Goal: Task Accomplishment & Management: Use online tool/utility

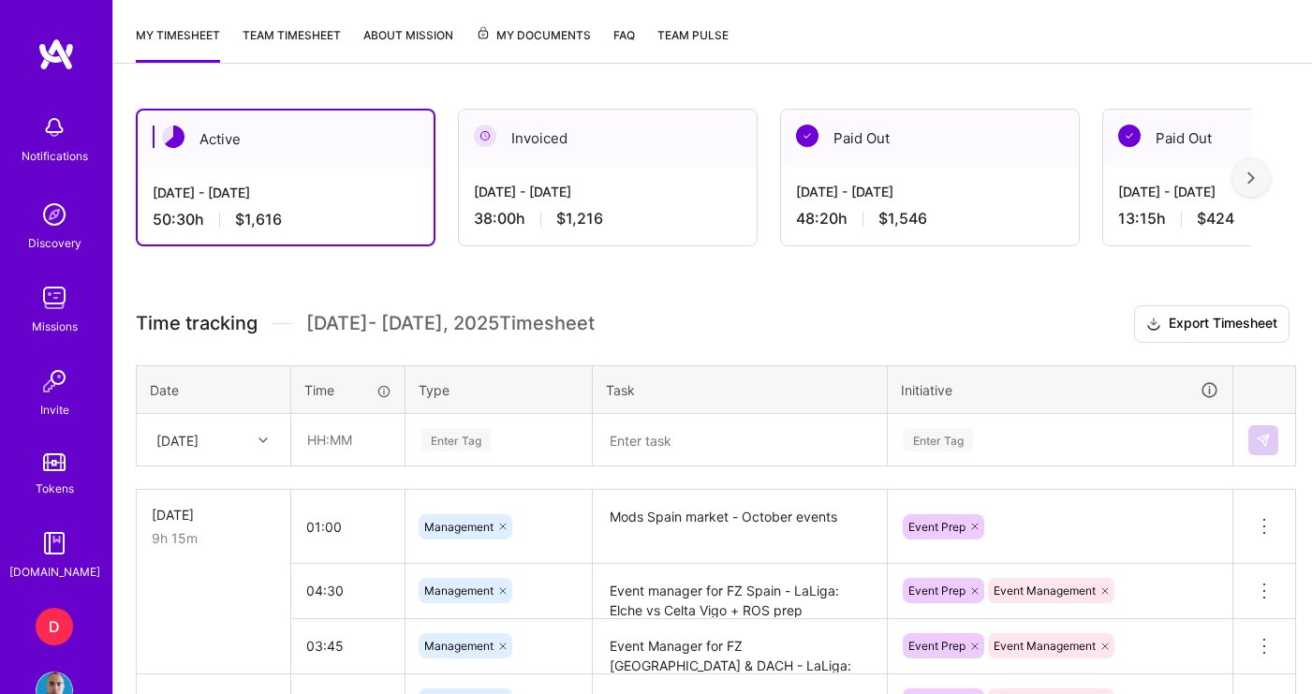
scroll to position [318, 0]
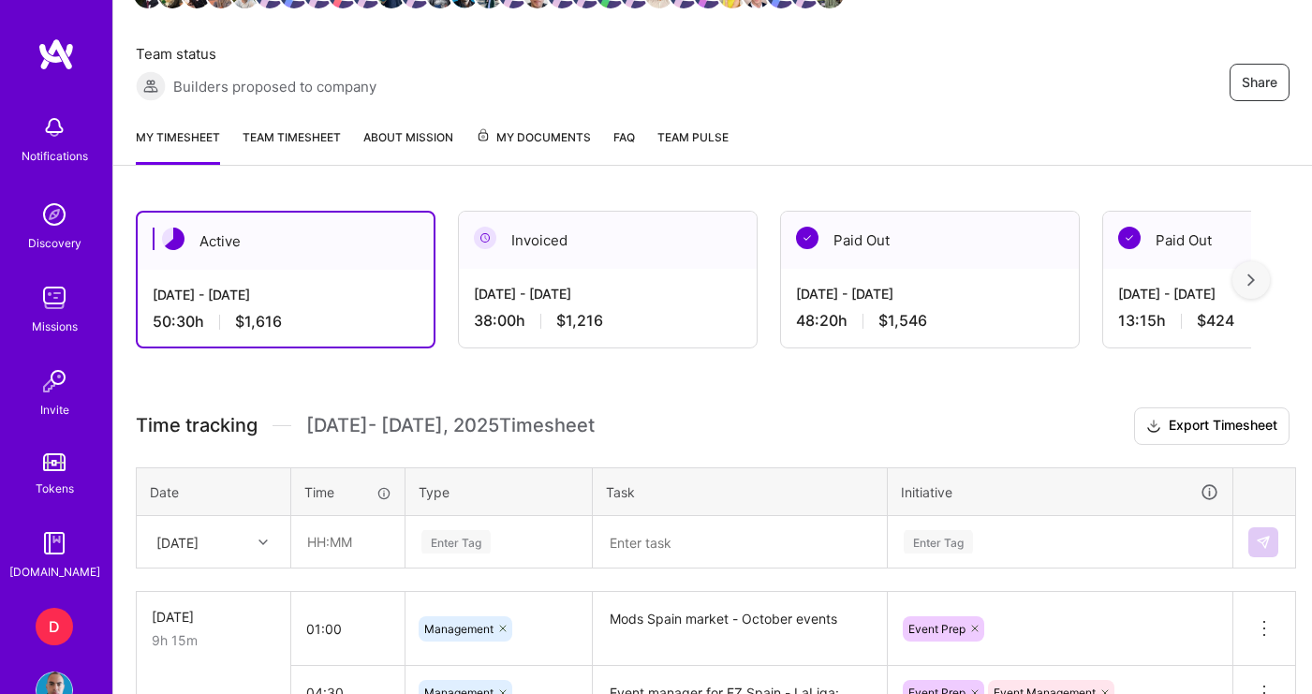
click at [451, 552] on div "Enter Tag" at bounding box center [499, 542] width 185 height 49
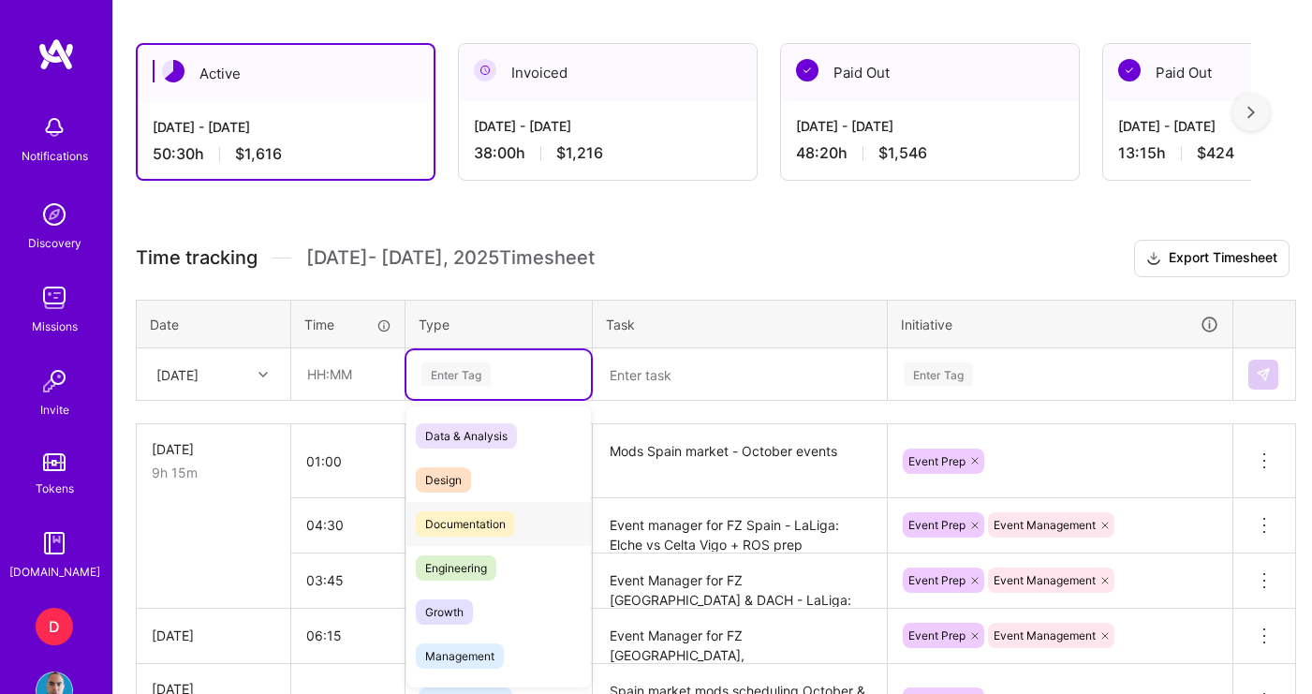
scroll to position [486, 0]
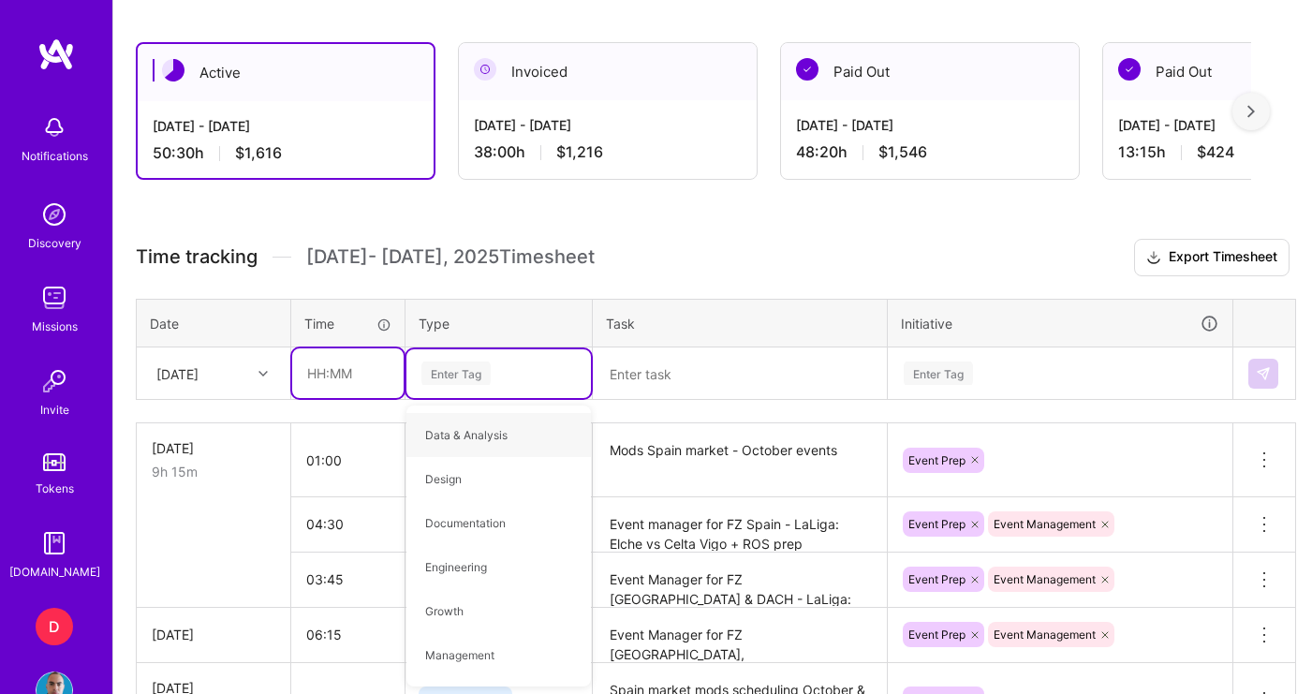
click at [322, 364] on input "text" at bounding box center [347, 373] width 111 height 50
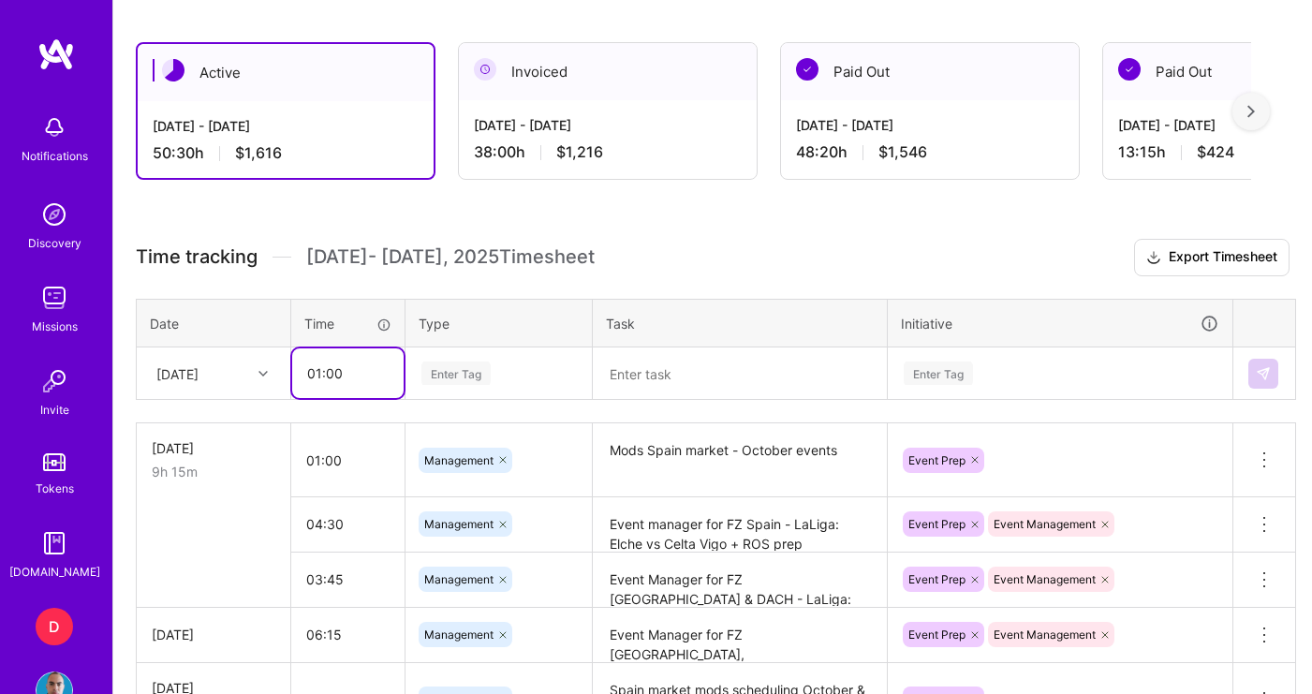
click at [317, 379] on input "01:00" at bounding box center [347, 373] width 111 height 50
type input "02:00"
click at [502, 367] on div "Enter Tag" at bounding box center [499, 373] width 158 height 23
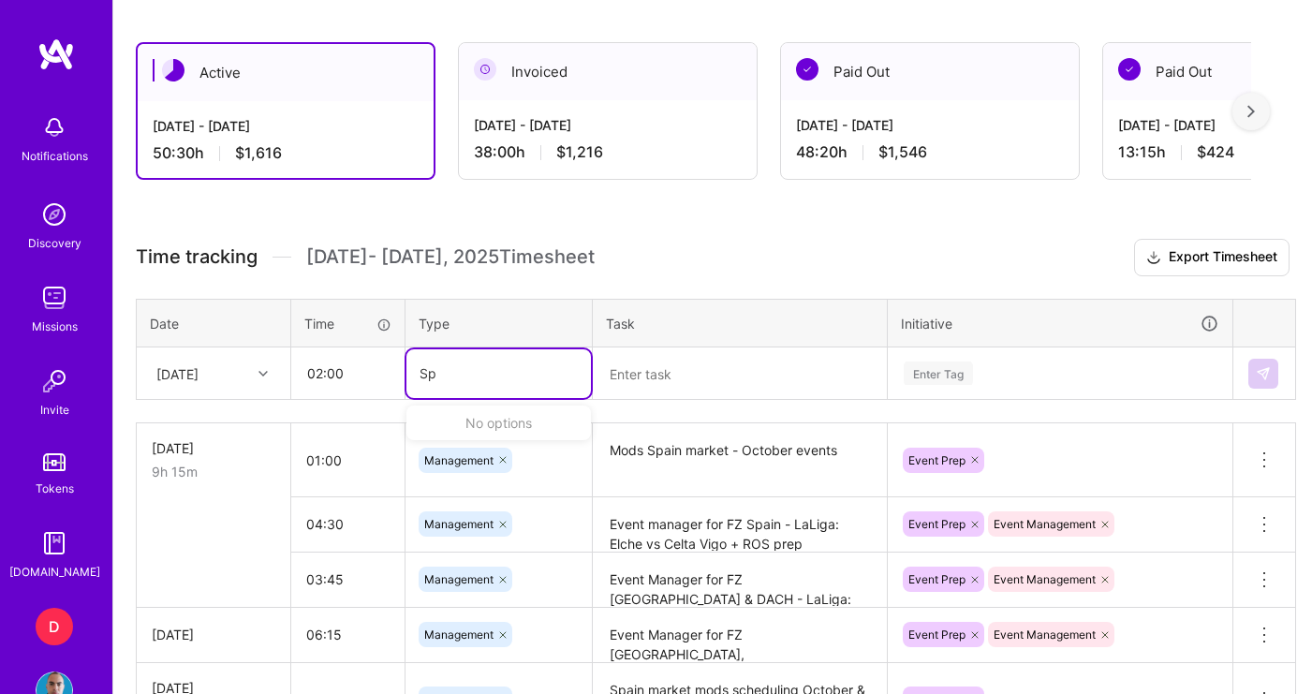
type input "S"
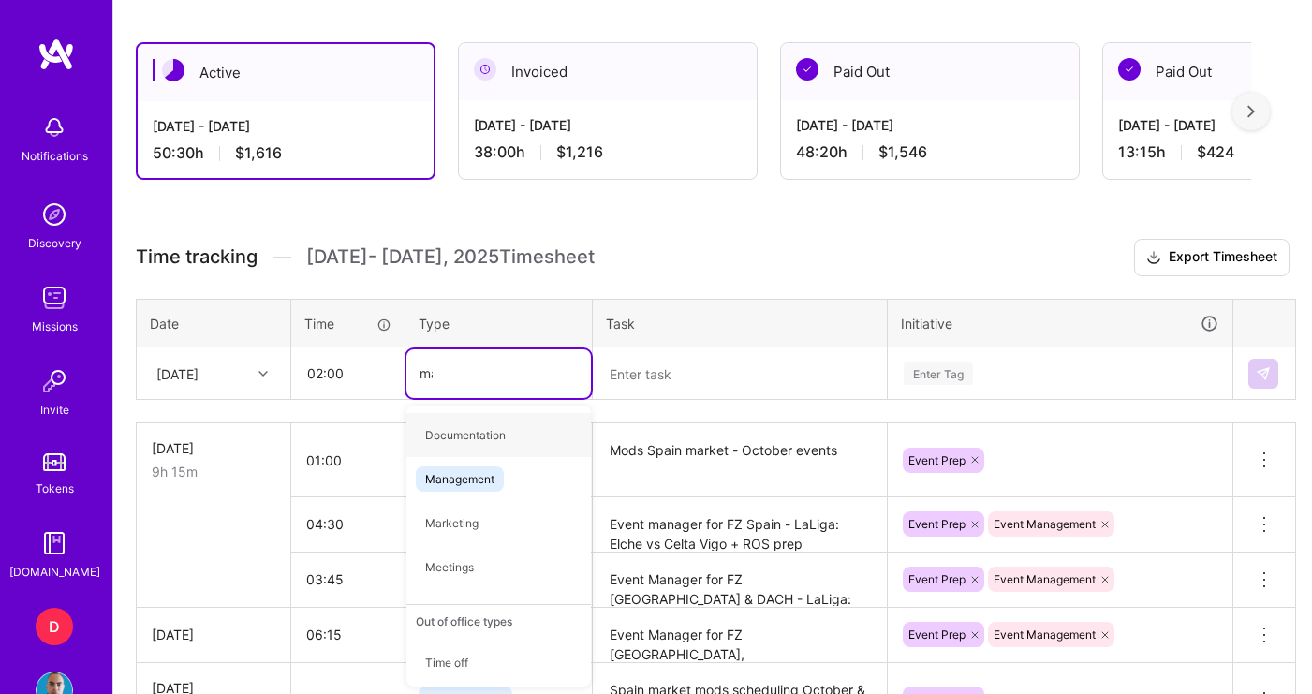
type input "man"
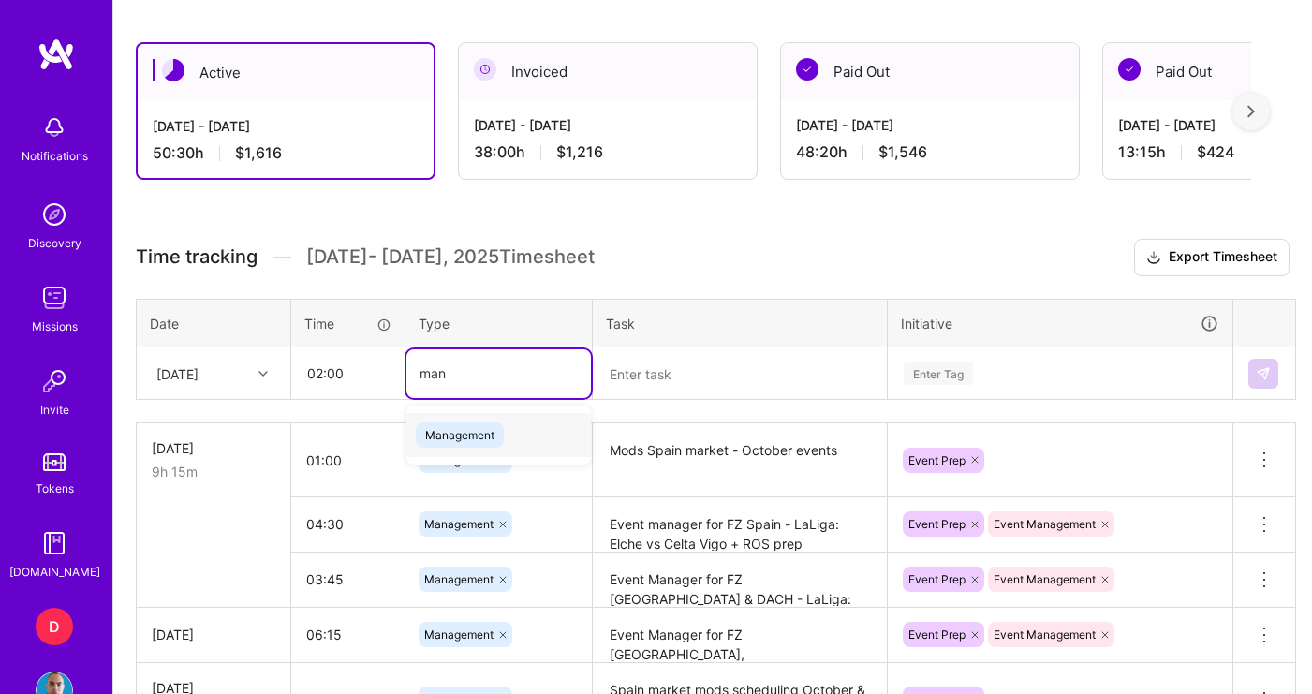
click at [535, 437] on div "Management" at bounding box center [499, 435] width 185 height 44
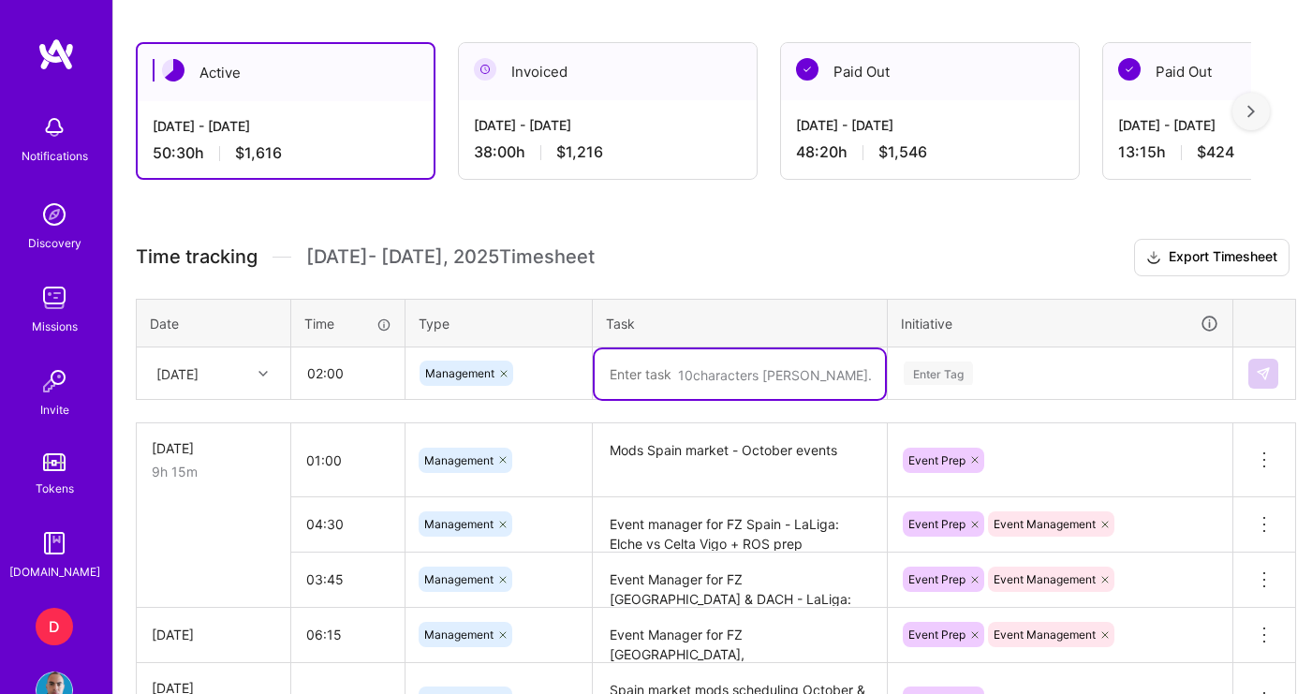
click at [628, 368] on textarea at bounding box center [740, 374] width 290 height 50
click at [662, 377] on textarea "Spain - Event allocation &" at bounding box center [740, 374] width 290 height 50
click at [810, 377] on textarea "Spain - ACB Event allocation &" at bounding box center [740, 374] width 290 height 50
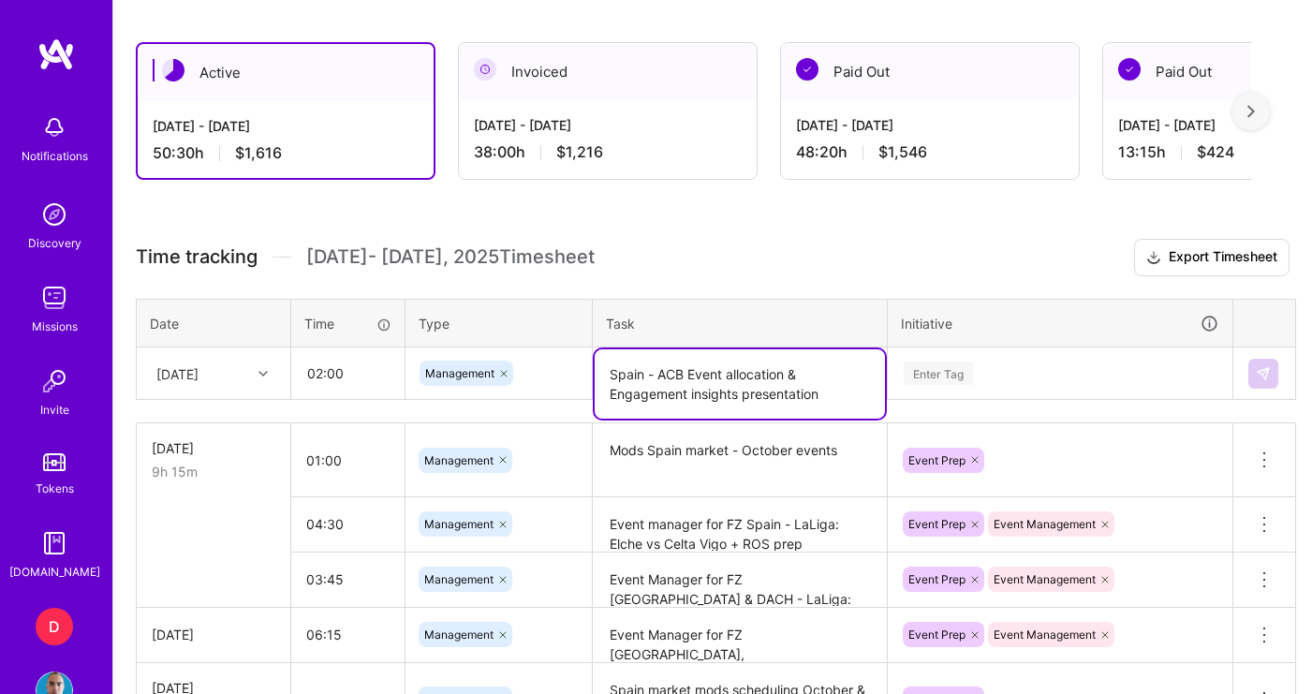
type textarea "Spain - ACB Event allocation & Engagement insights presentation"
click at [1058, 363] on div "Enter Tag" at bounding box center [1060, 373] width 317 height 23
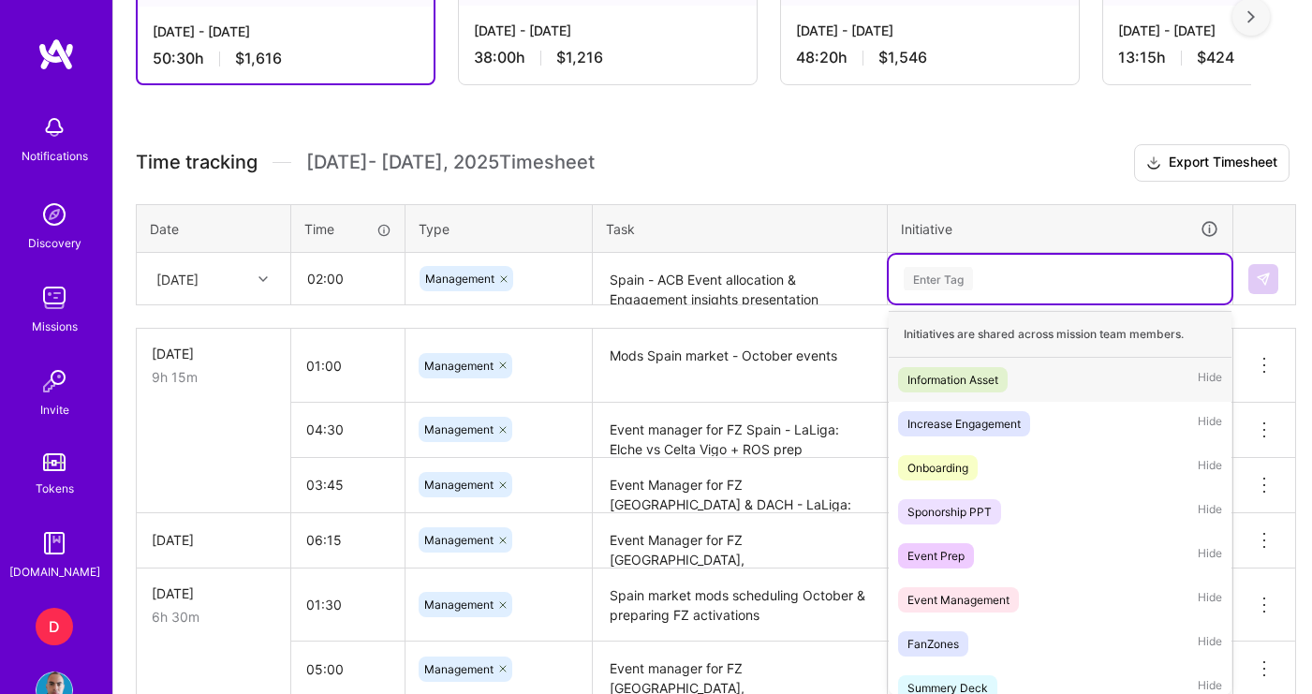
scroll to position [589, 0]
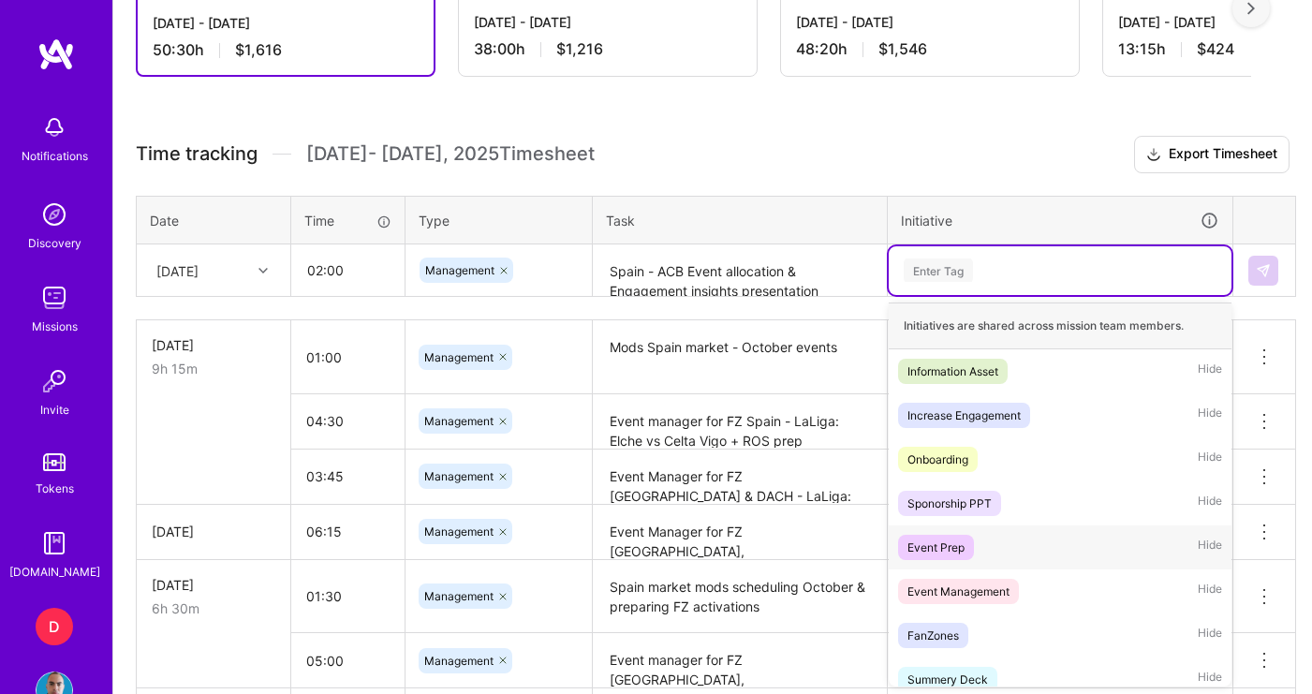
click at [945, 546] on div "Event Prep" at bounding box center [936, 548] width 57 height 20
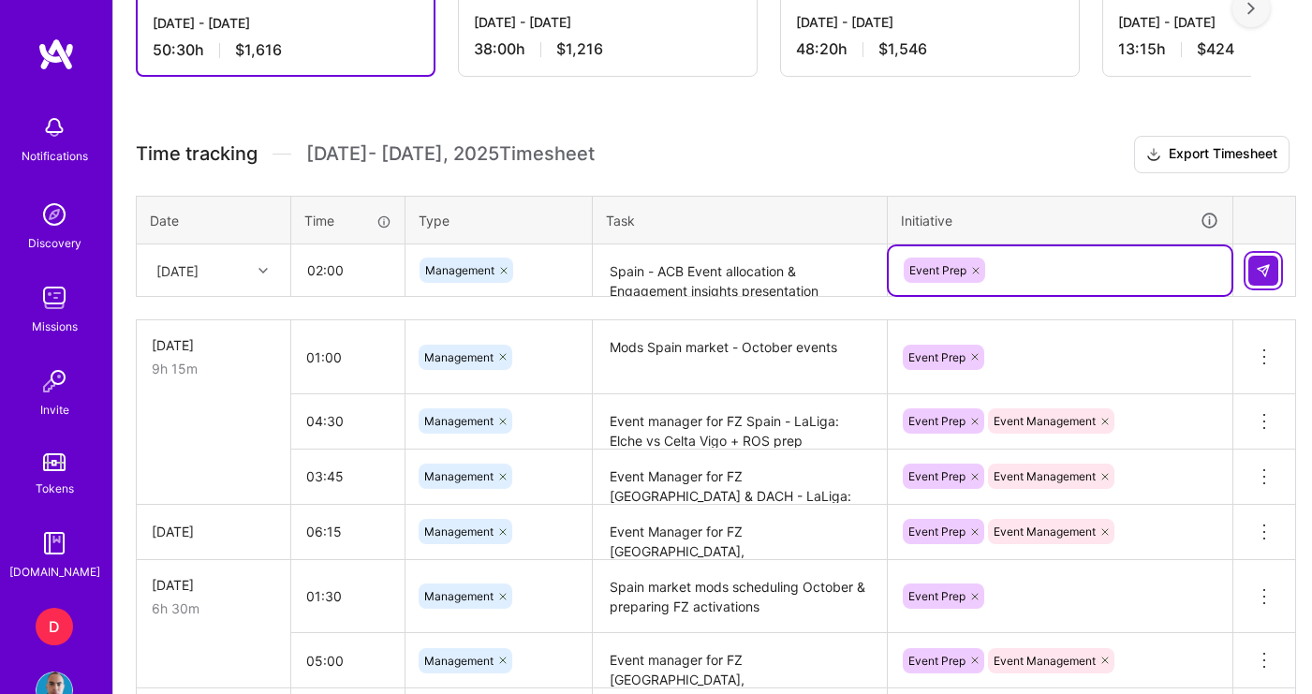
click at [1257, 274] on img at bounding box center [1263, 270] width 15 height 15
